Goal: Information Seeking & Learning: Find specific fact

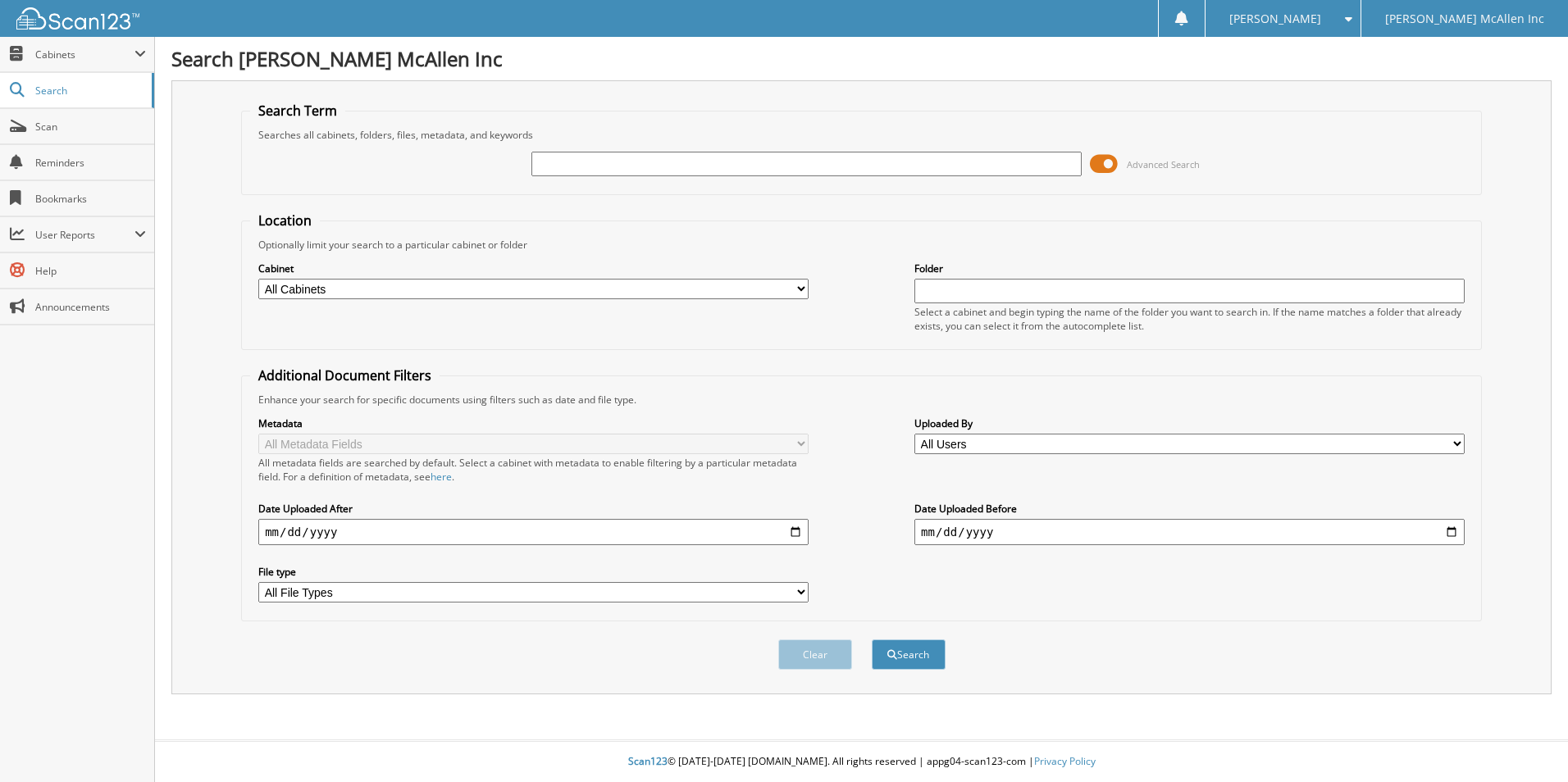
click at [594, 171] on input "text" at bounding box center [807, 164] width 551 height 25
type input "PKB33043"
click at [871, 640] on button "Search" at bounding box center [908, 654] width 74 height 30
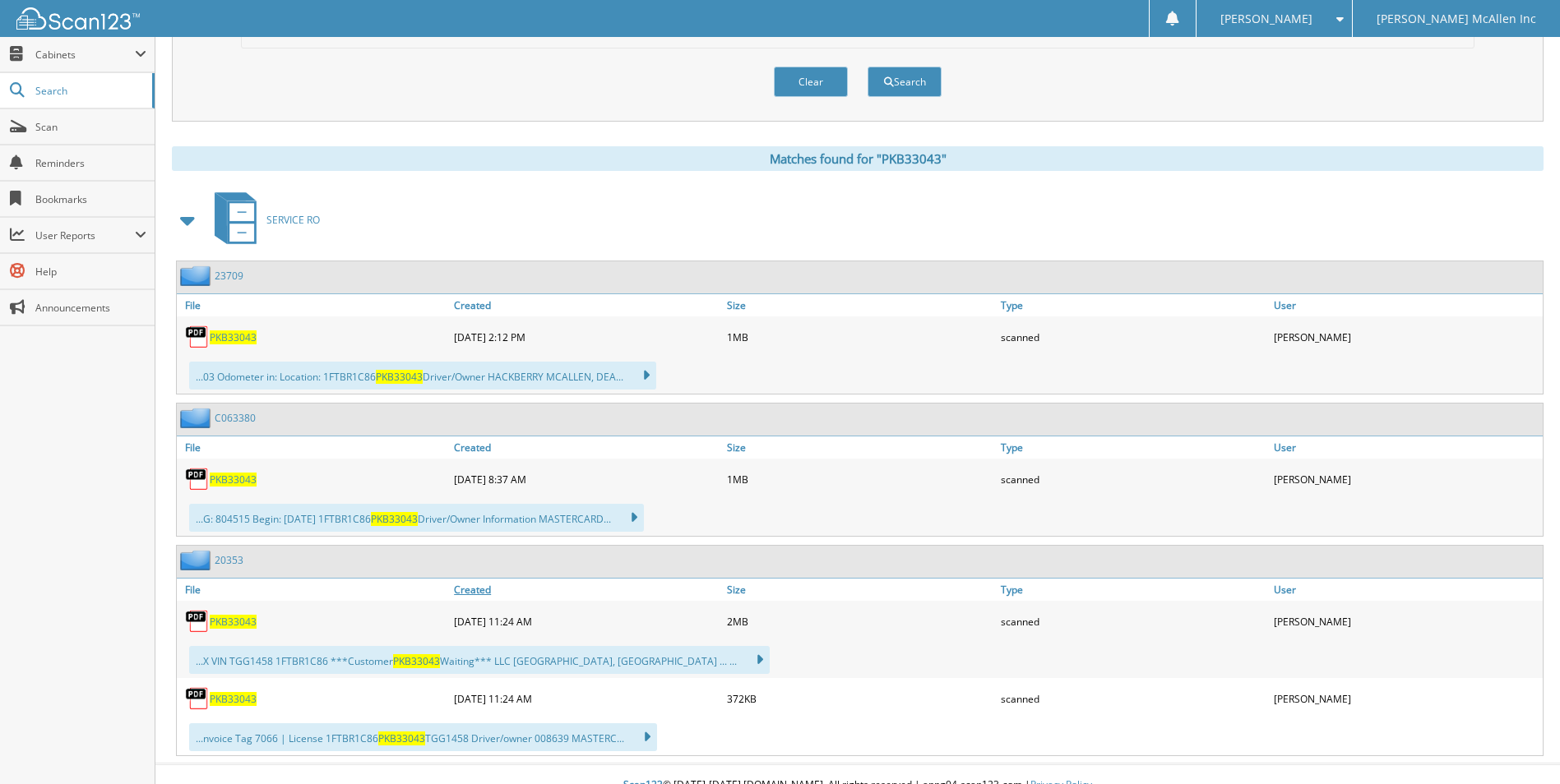
scroll to position [575, 0]
click at [234, 338] on span "PKB33043" at bounding box center [233, 336] width 46 height 14
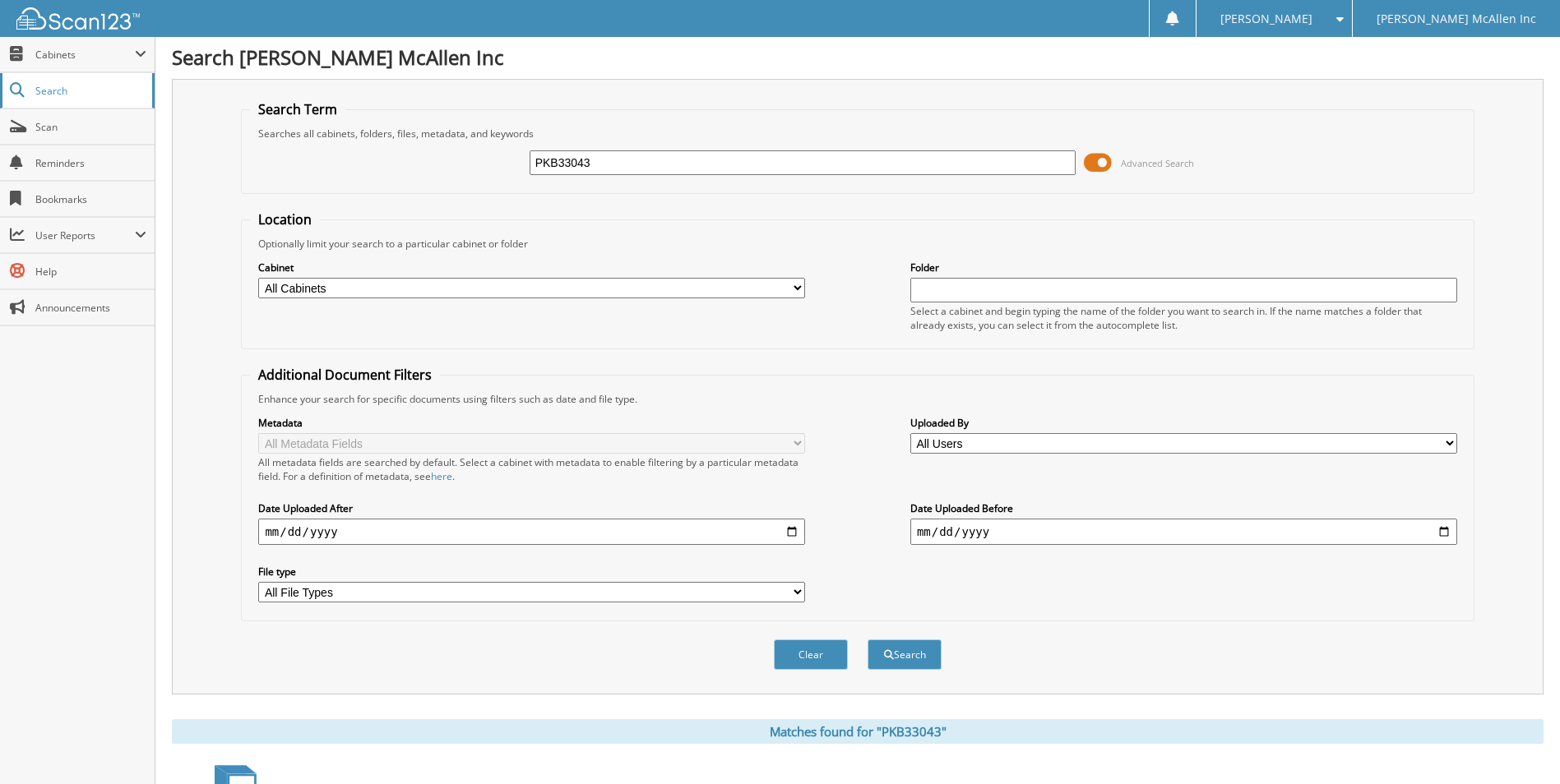
scroll to position [0, 0]
click at [77, 95] on span "Search" at bounding box center [89, 91] width 108 height 14
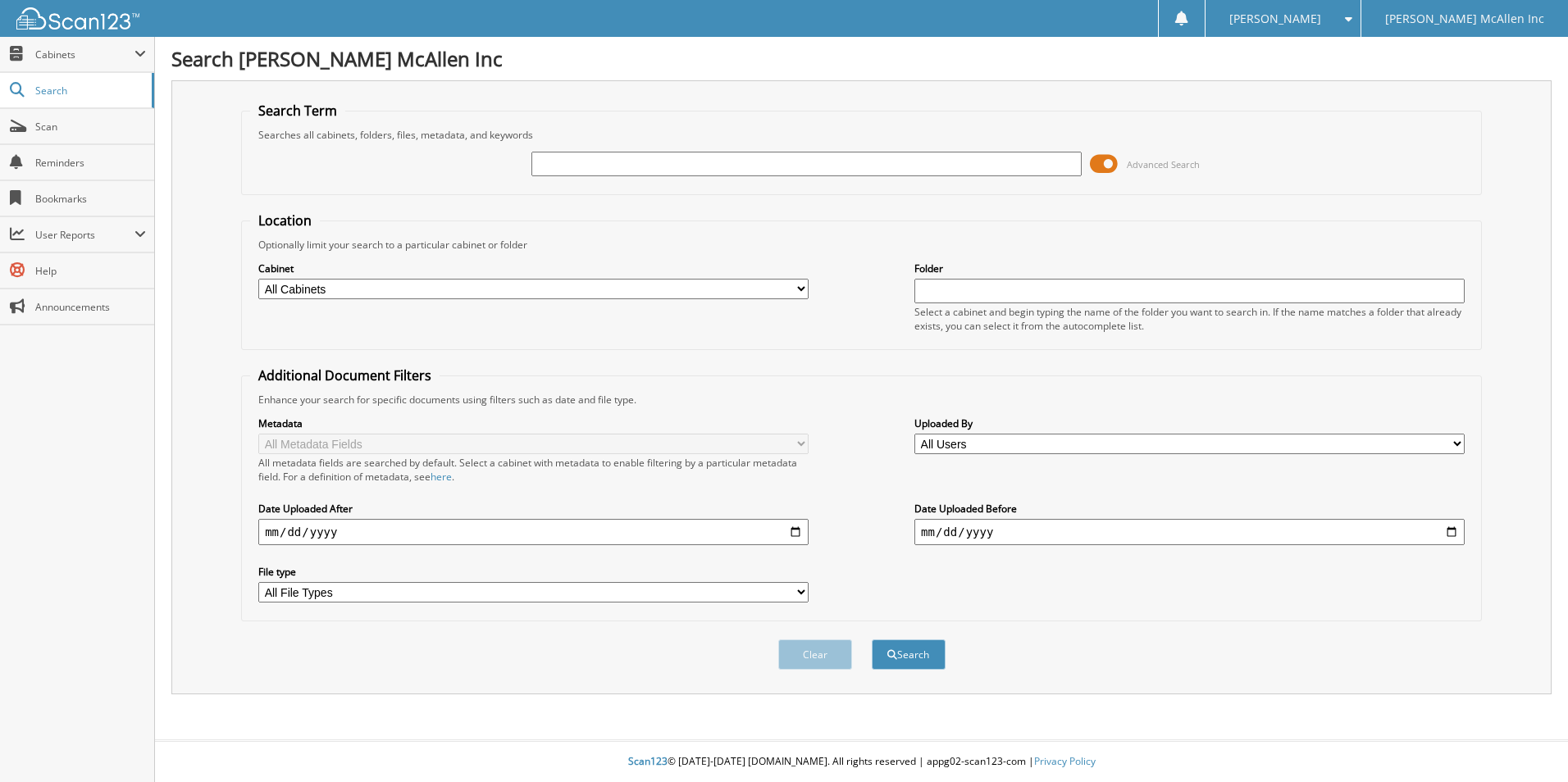
click at [684, 164] on input "text" at bounding box center [807, 164] width 551 height 25
type input "HR417009"
click at [871, 640] on button "Search" at bounding box center [908, 654] width 74 height 30
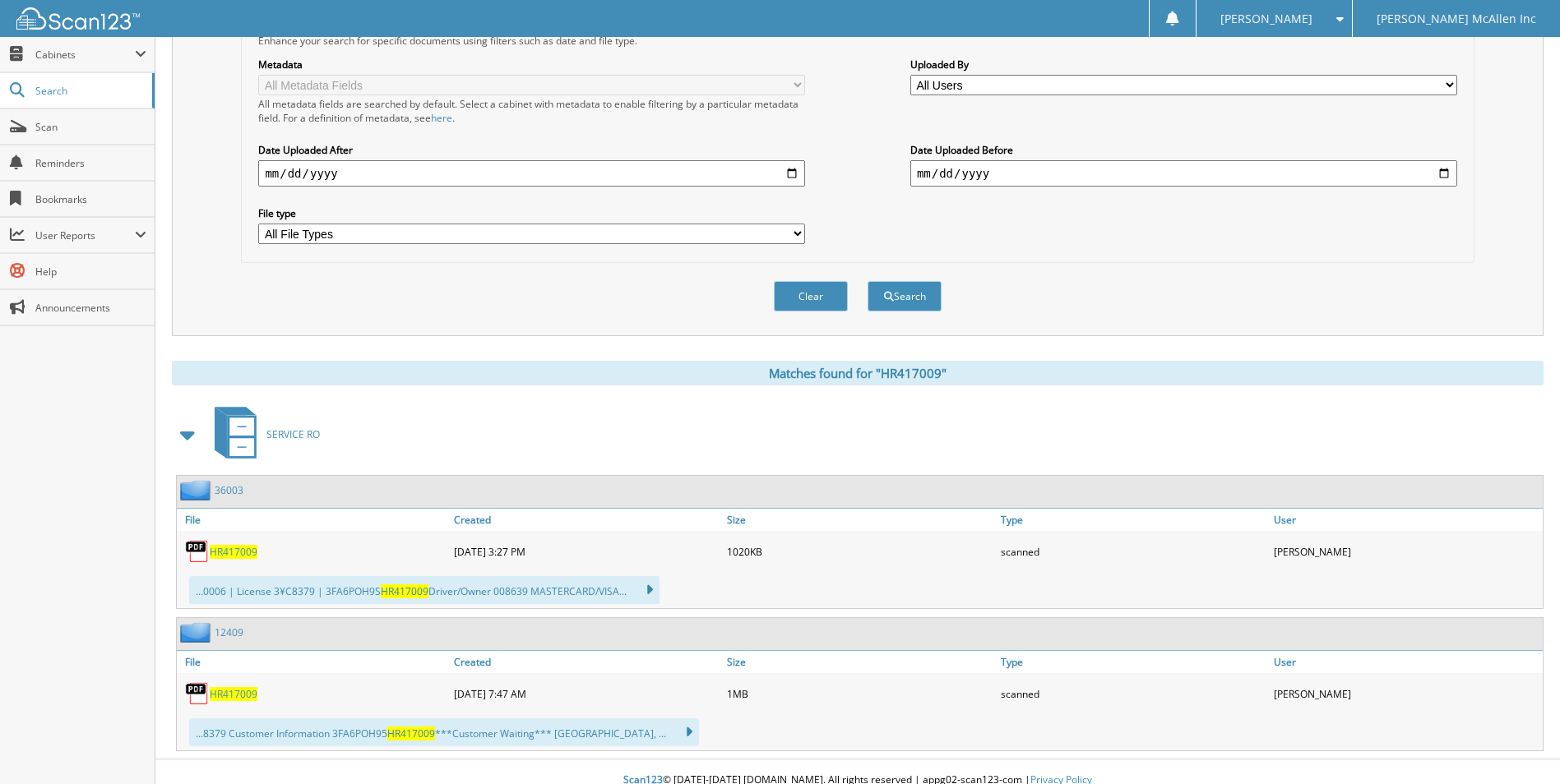
scroll to position [377, 0]
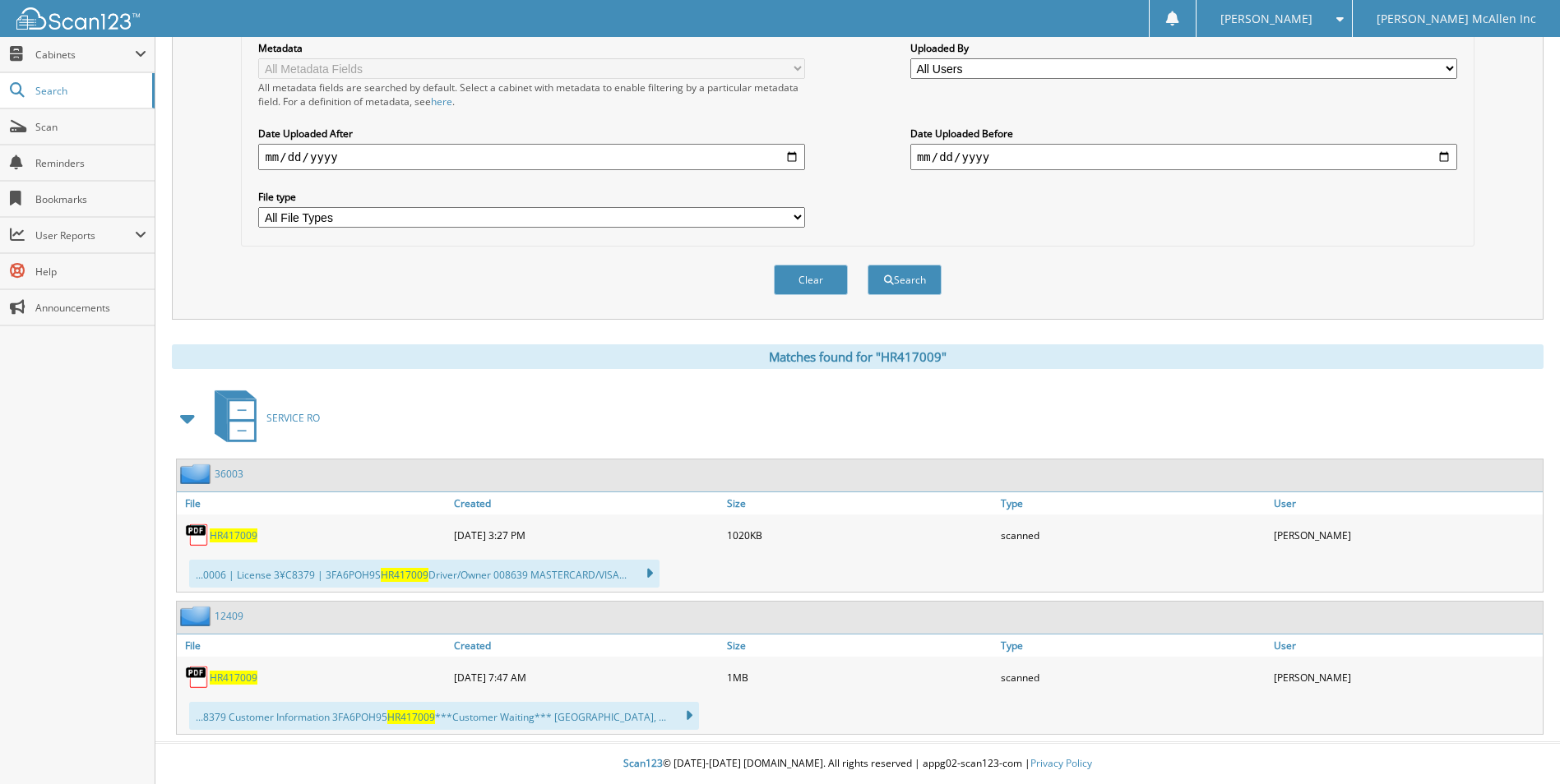
click at [236, 533] on span "HR417009" at bounding box center [233, 536] width 47 height 14
